Goal: Information Seeking & Learning: Learn about a topic

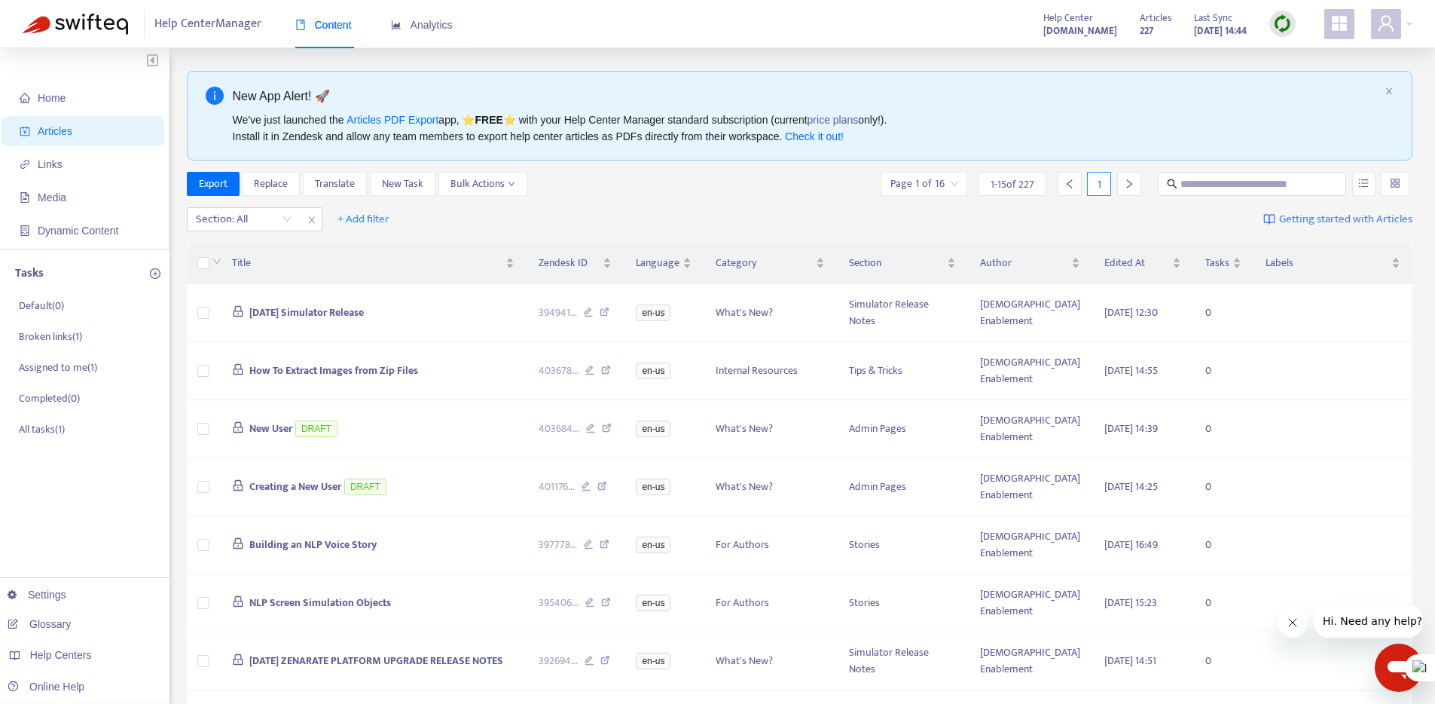
click at [49, 127] on span "Articles" at bounding box center [55, 131] width 35 height 12
click at [1212, 189] on input "text" at bounding box center [1253, 184] width 145 height 17
click at [287, 224] on div "Section: All" at bounding box center [244, 219] width 112 height 23
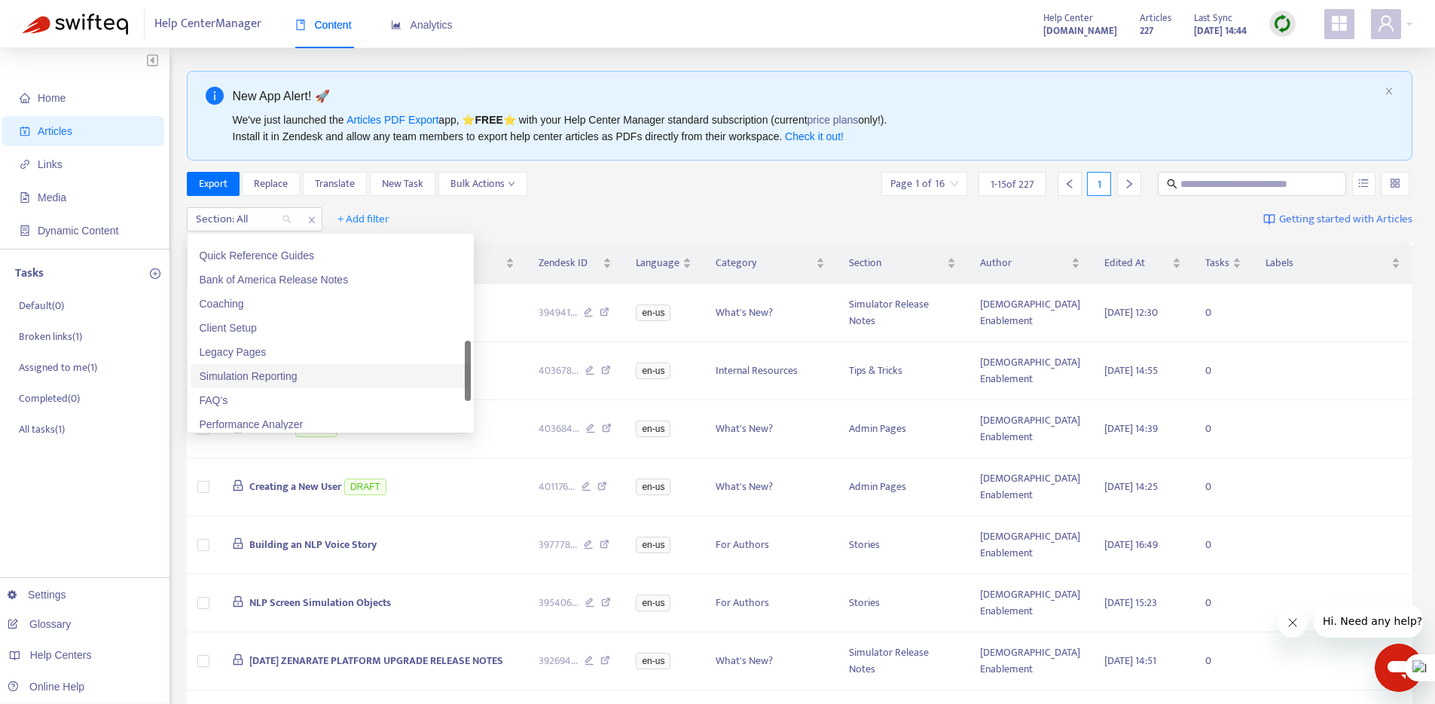
scroll to position [544, 0]
click at [290, 303] on div "Performance Analyzer" at bounding box center [331, 307] width 262 height 17
